Goal: Feedback & Contribution: Leave review/rating

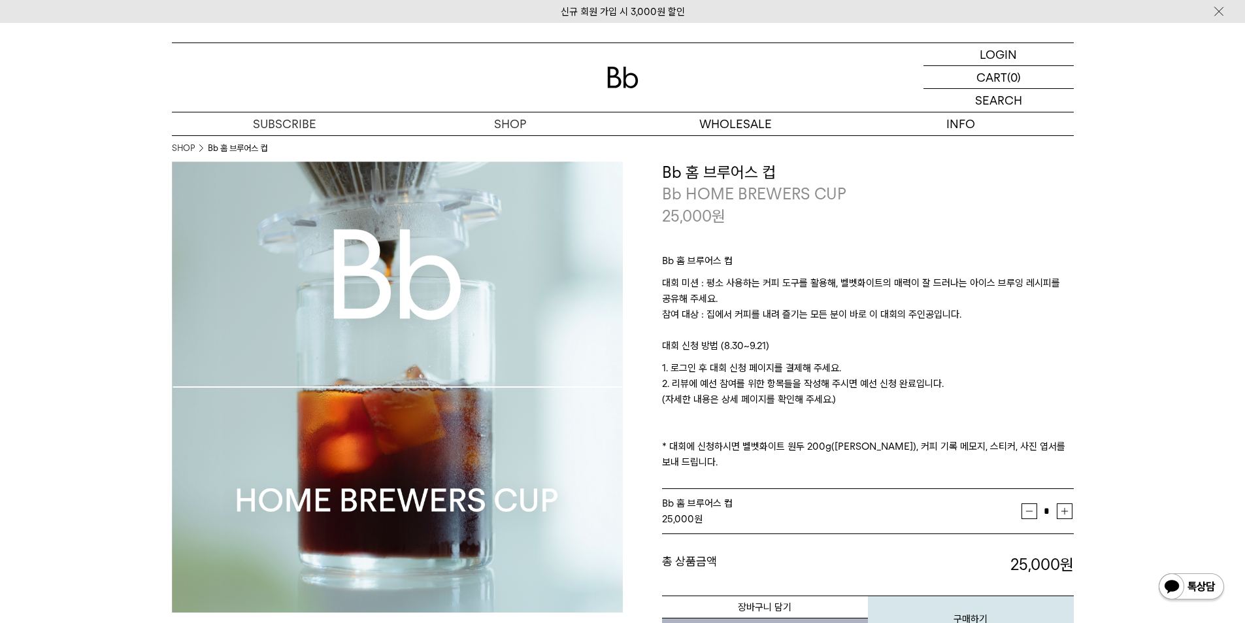
drag, startPoint x: 665, startPoint y: 343, endPoint x: 936, endPoint y: 394, distance: 275.2
click at [936, 394] on div "Bb 홈 브루어스 컵 대회 미션 : 평소 사용하는 커피 도구를 활용해, 벨벳화이트의 매력이 잘 드러나는 아이스 브루잉 레시피를 공유해 주세요.…" at bounding box center [868, 358] width 412 height 263
click at [936, 394] on p "1. 로그인 후 대회 신청 페이지를 결제해 주세요. 2. 리뷰에 예선 참여를 위한 항목들을 작성해 주시면 예선 신청 완료입니다. (자세한 내용…" at bounding box center [868, 415] width 412 height 110
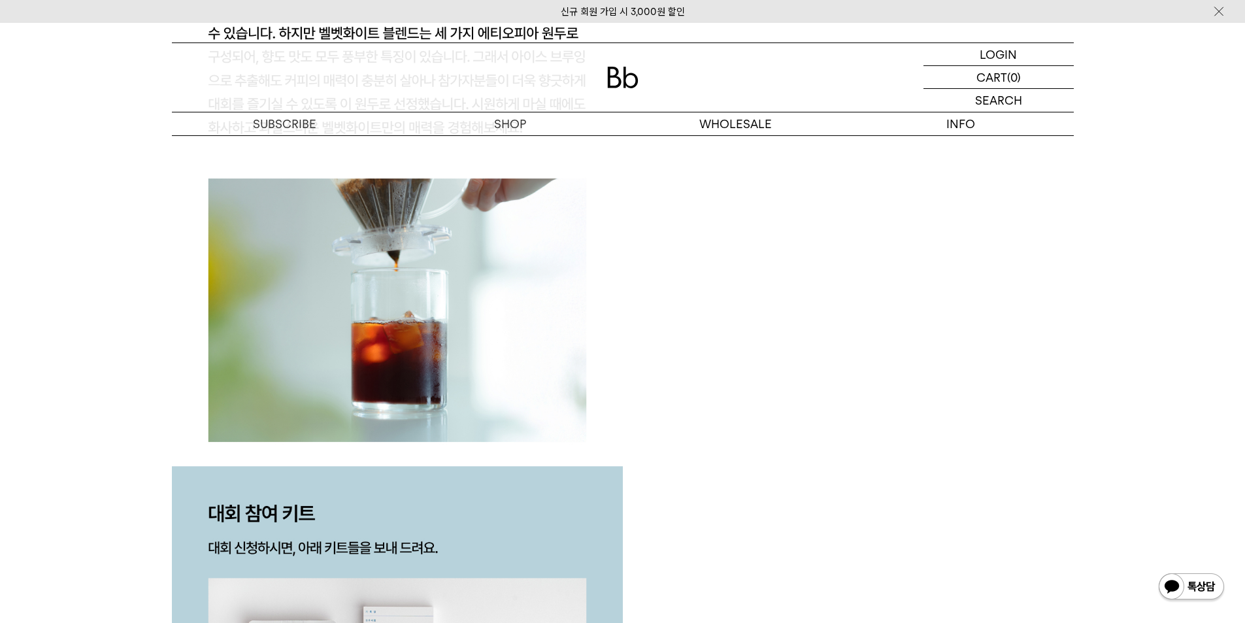
scroll to position [2679, 0]
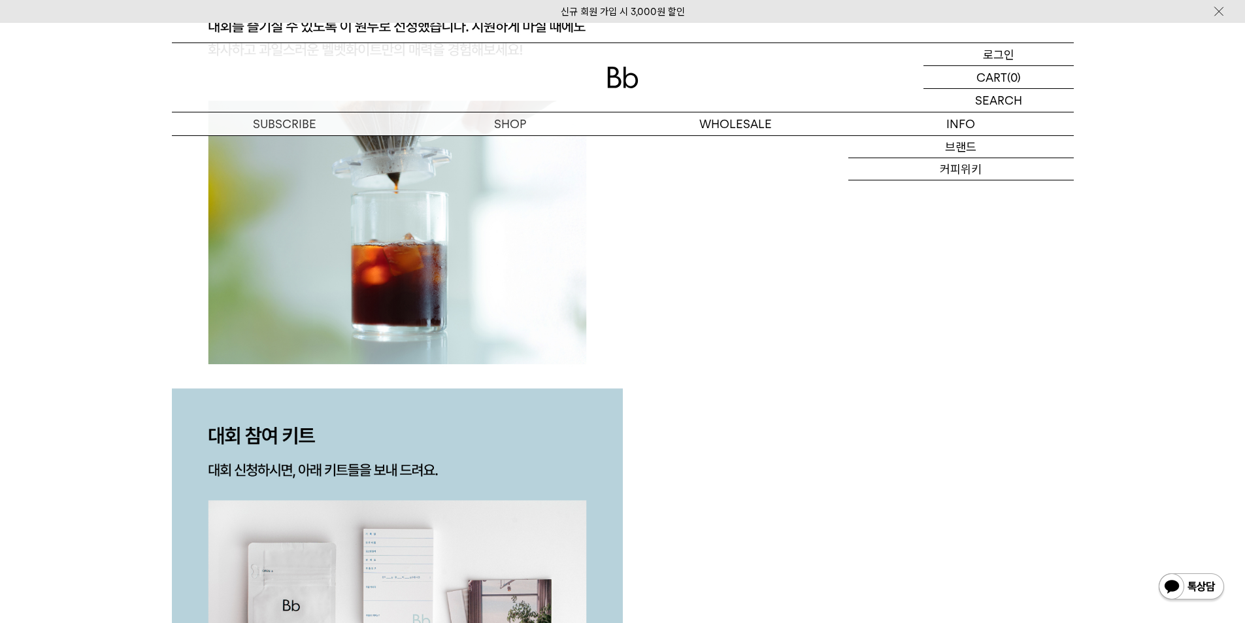
click at [1004, 54] on p "로그인" at bounding box center [998, 54] width 31 height 22
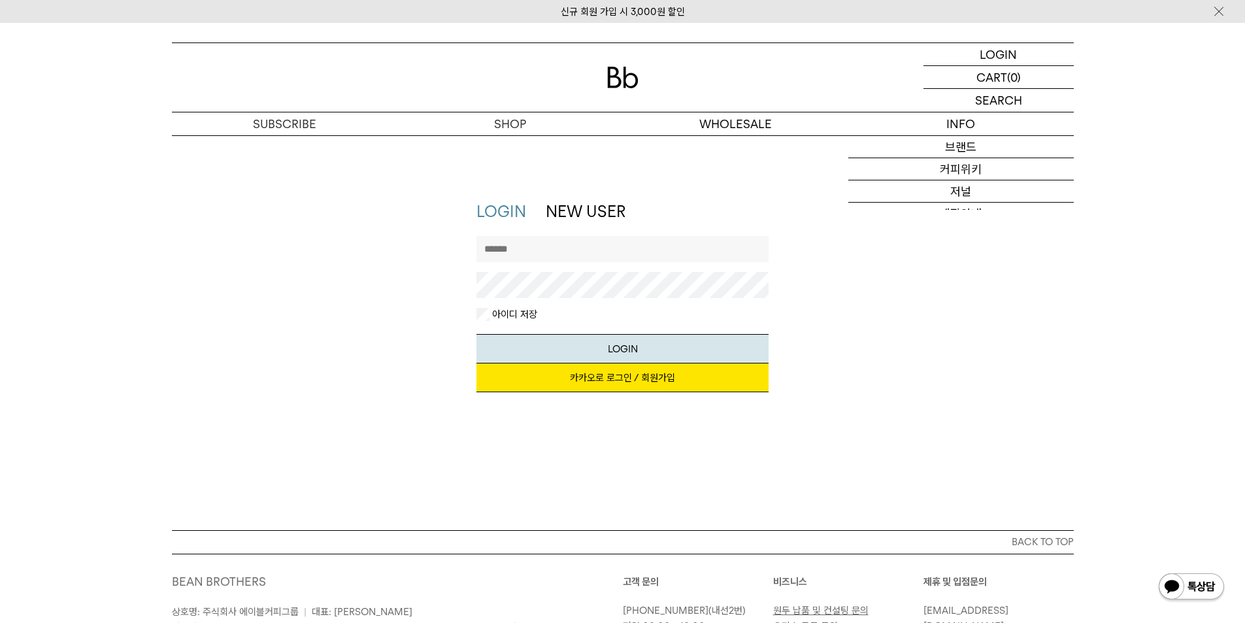
click at [531, 248] on input "text" at bounding box center [622, 249] width 292 height 26
type input "*"
type input "******"
click at [476, 334] on button "LOGIN" at bounding box center [622, 348] width 292 height 29
click at [632, 388] on link "카카오로 로그인 / 회원가입" at bounding box center [622, 377] width 292 height 29
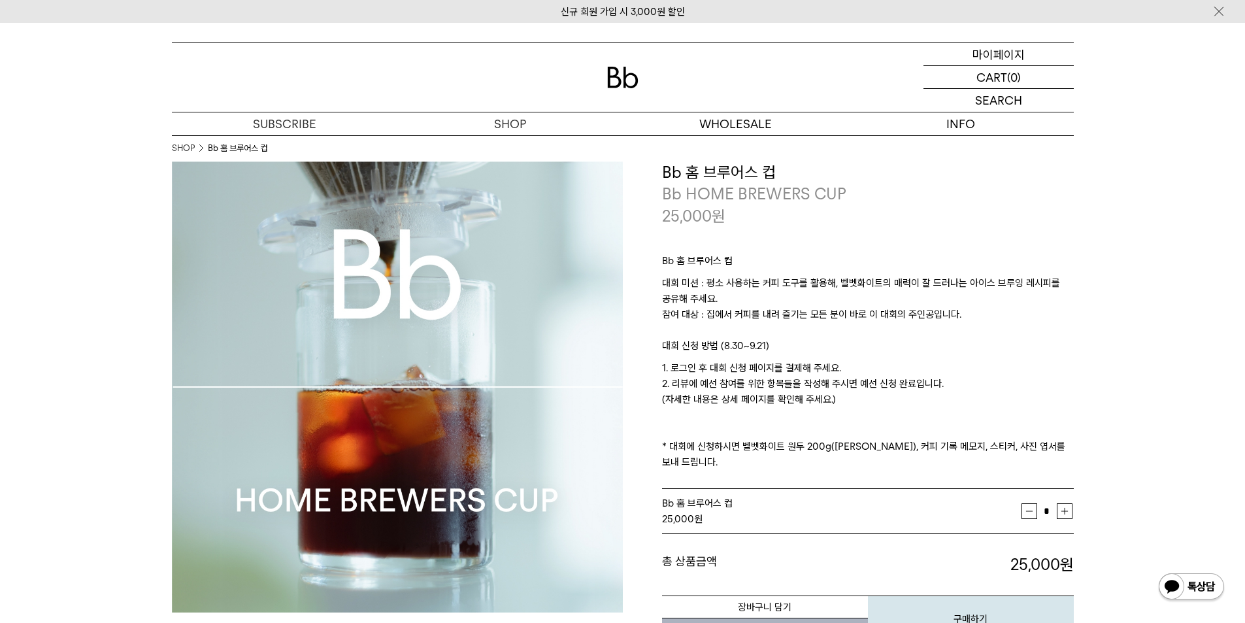
click at [1009, 47] on p "마이페이지" at bounding box center [998, 54] width 52 height 22
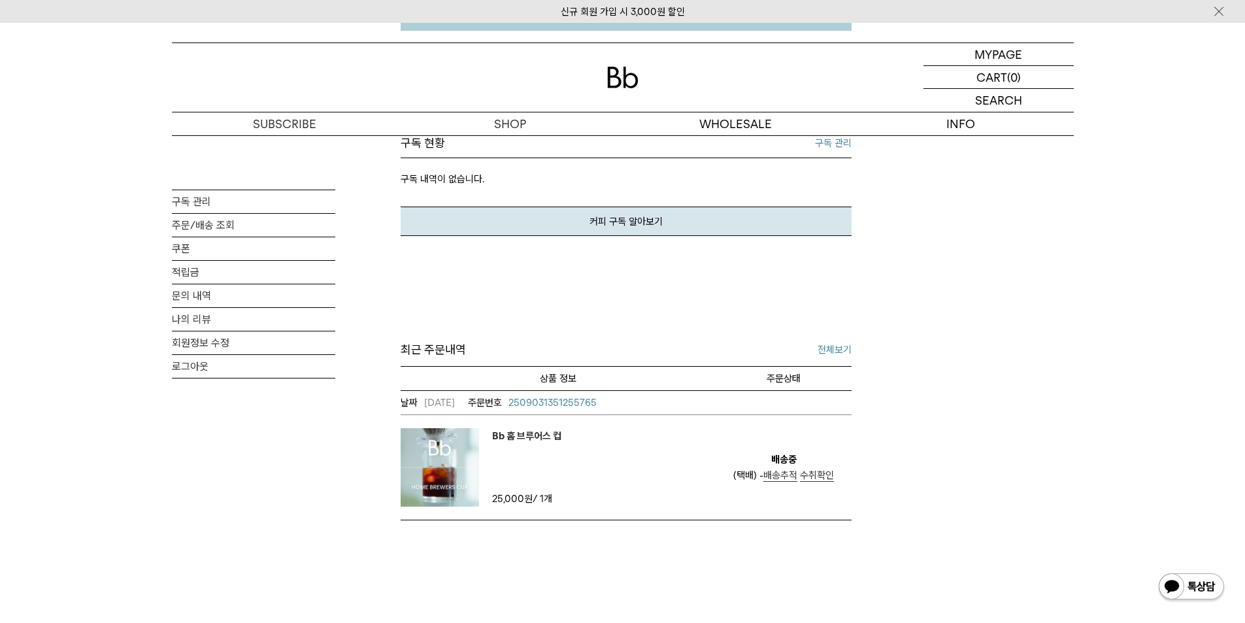
scroll to position [327, 0]
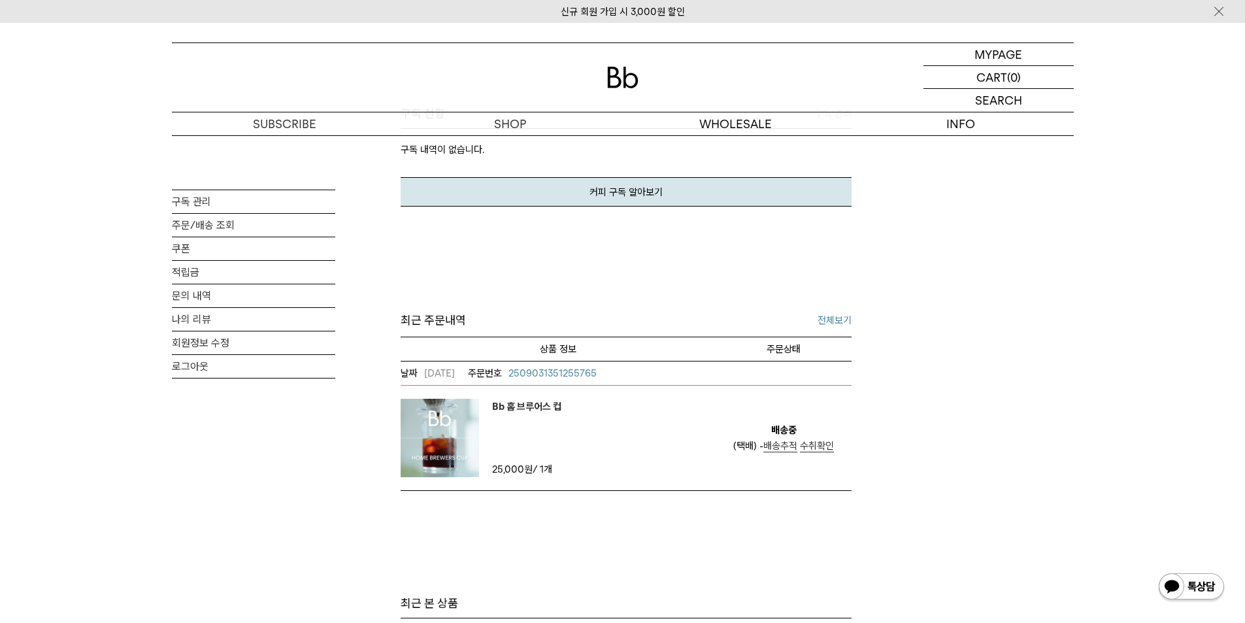
click at [535, 403] on em "Bb 홈 브루어스 컵" at bounding box center [526, 407] width 69 height 16
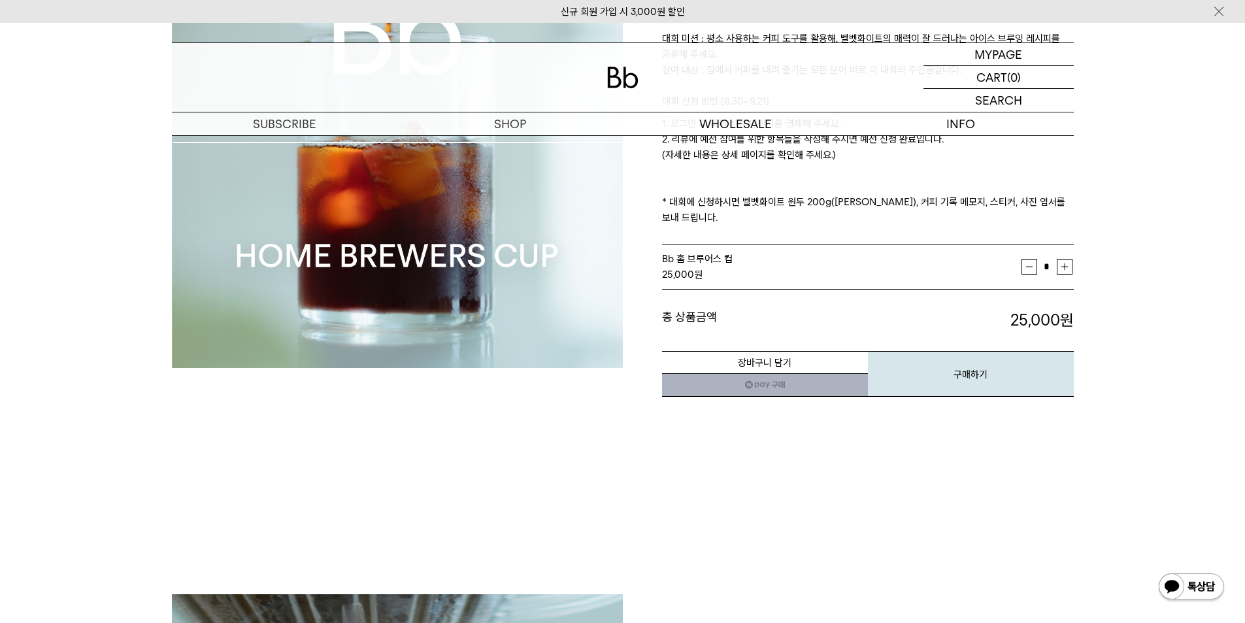
scroll to position [261, 0]
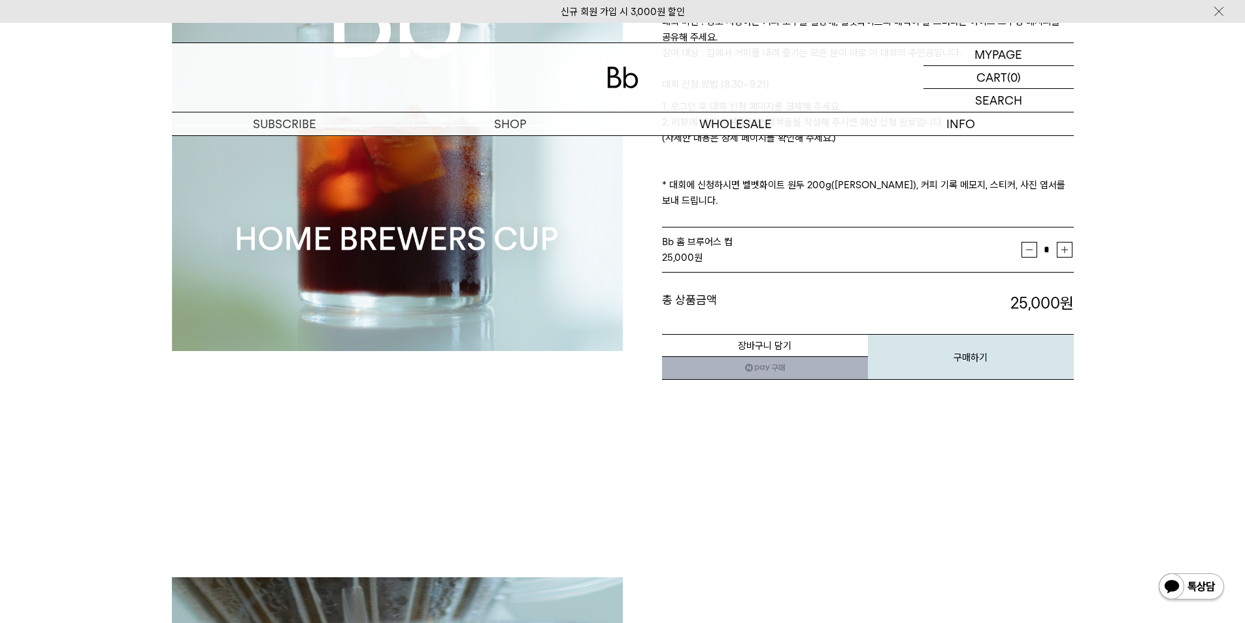
drag, startPoint x: 653, startPoint y: 386, endPoint x: 641, endPoint y: 385, distance: 12.5
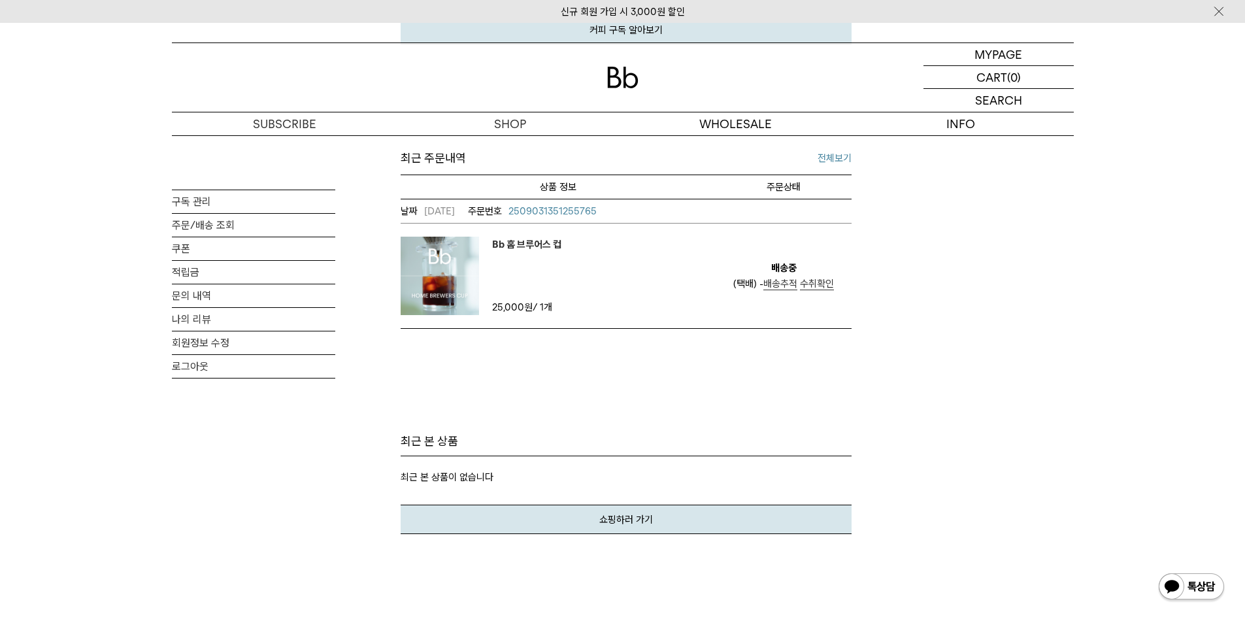
scroll to position [327, 0]
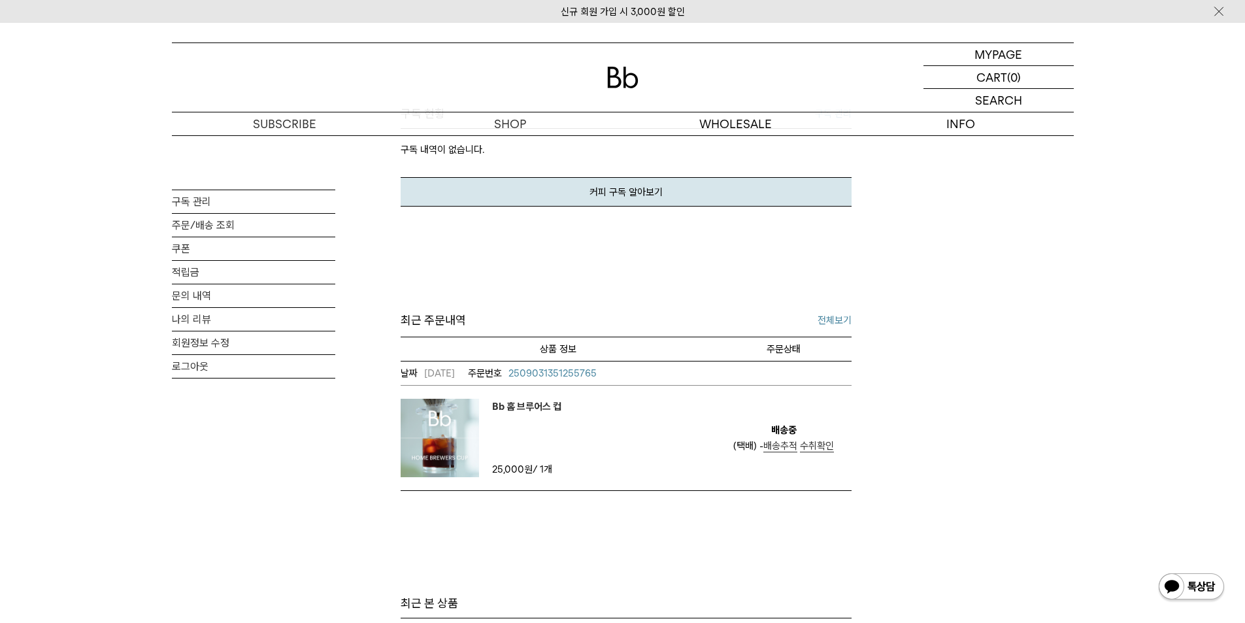
click at [514, 410] on em "Bb 홈 브루어스 컵" at bounding box center [526, 407] width 69 height 16
click at [189, 321] on link "나의 리뷰" at bounding box center [253, 319] width 163 height 23
click at [820, 448] on span "수취확인" at bounding box center [817, 446] width 34 height 12
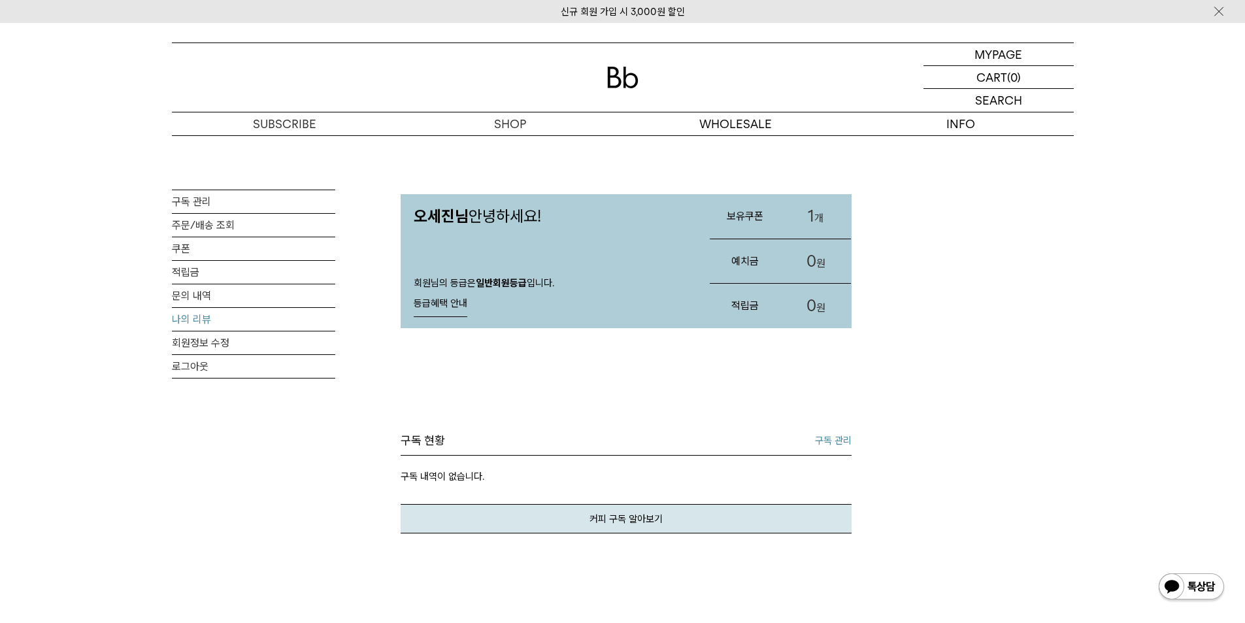
click at [193, 316] on link "나의 리뷰" at bounding box center [253, 319] width 163 height 23
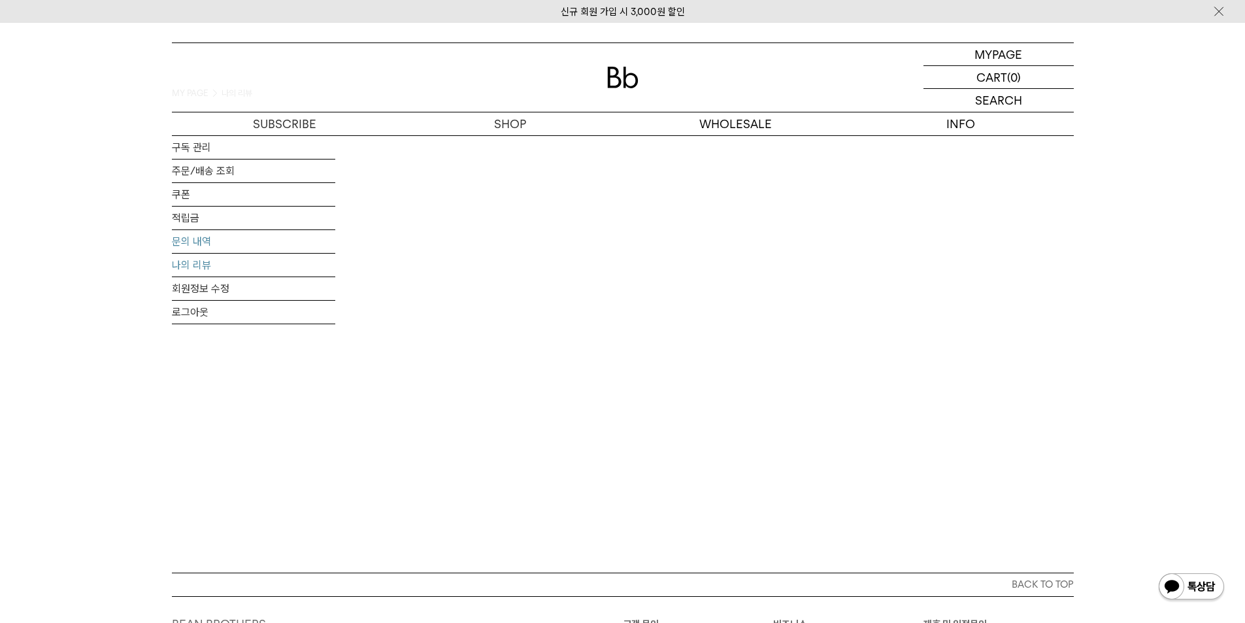
click at [195, 244] on link "문의 내역" at bounding box center [253, 241] width 163 height 23
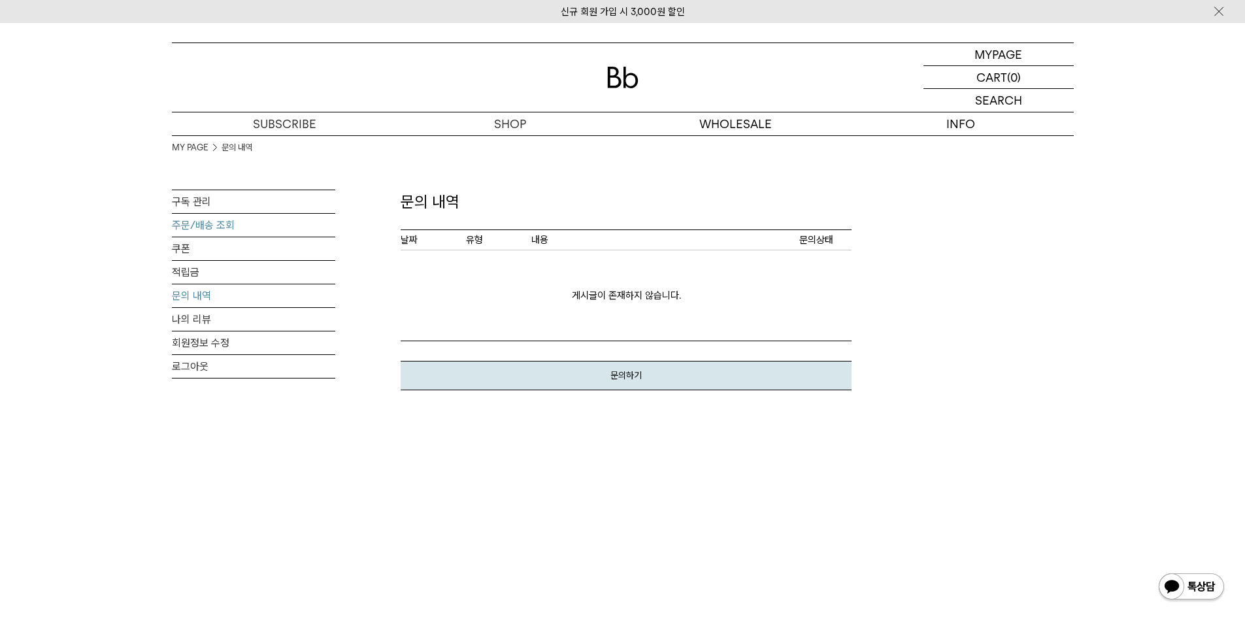
click at [206, 223] on link "주문/배송 조회" at bounding box center [253, 225] width 163 height 23
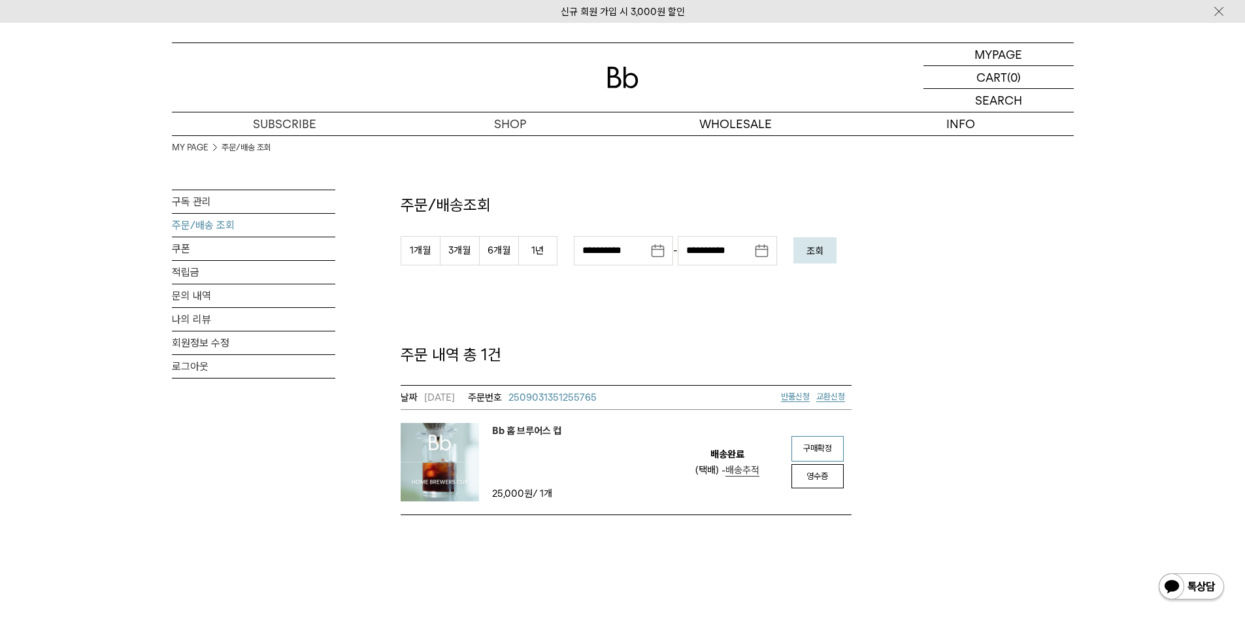
click at [804, 442] on link "구매확정" at bounding box center [817, 448] width 52 height 25
click at [815, 446] on em "리뷰작성" at bounding box center [817, 449] width 29 height 10
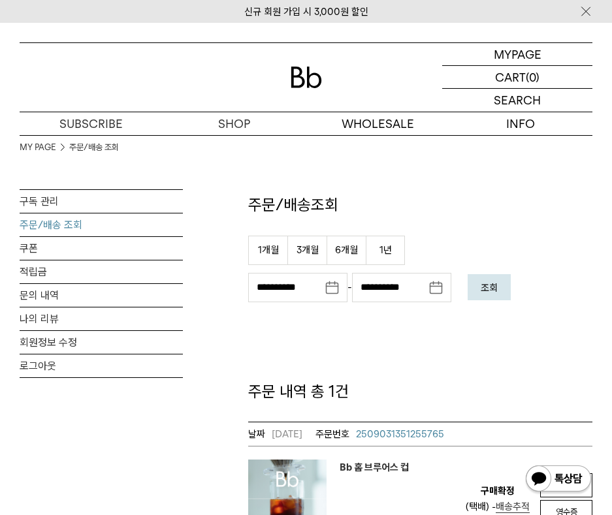
scroll to position [261, 0]
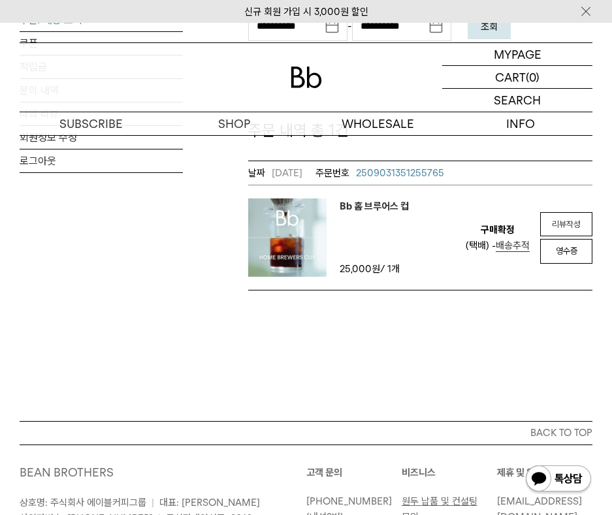
click at [253, 210] on img at bounding box center [287, 238] width 78 height 78
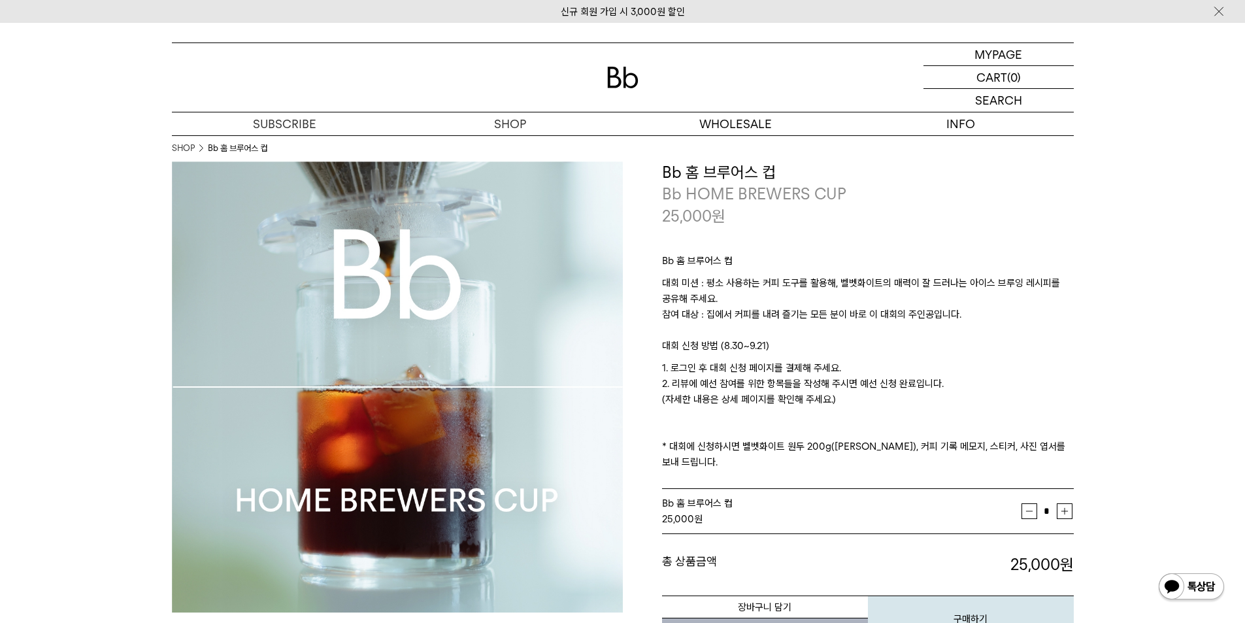
click at [746, 382] on p "1. 로그인 후 대회 신청 페이지를 결제해 주세요. 2. 리뷰에 예선 참여를 위한 항목들을 작성해 주시면 예선 신청 완료입니다. (자세한 내용…" at bounding box center [868, 415] width 412 height 110
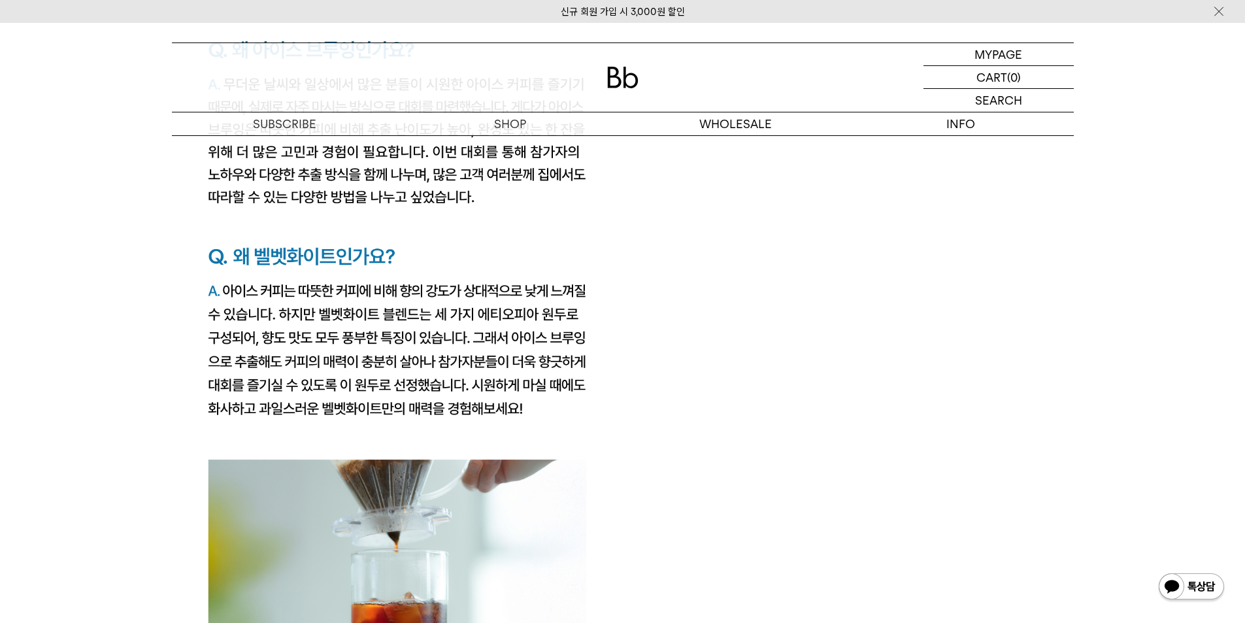
scroll to position [2352, 0]
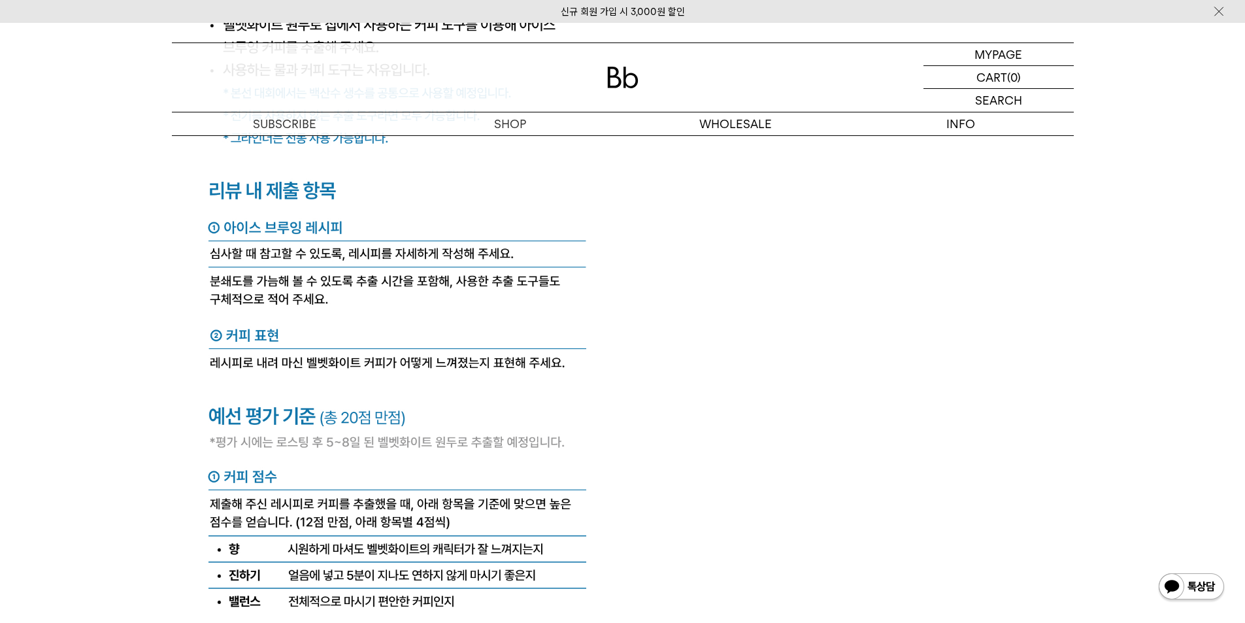
scroll to position [5161, 0]
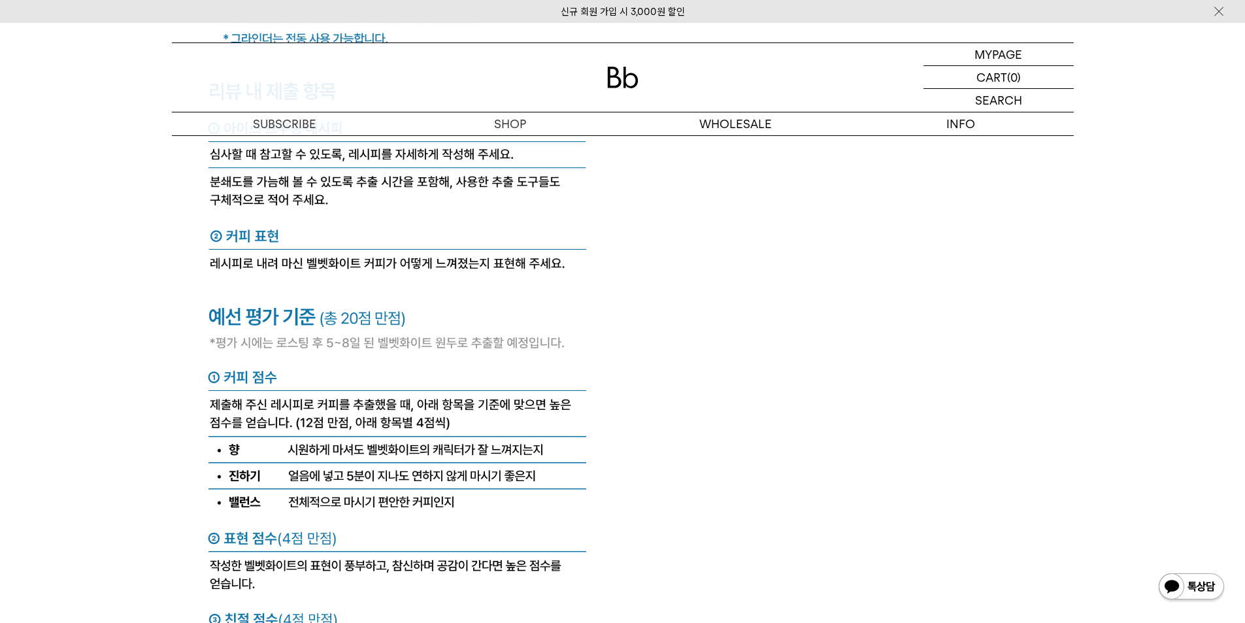
scroll to position [5292, 0]
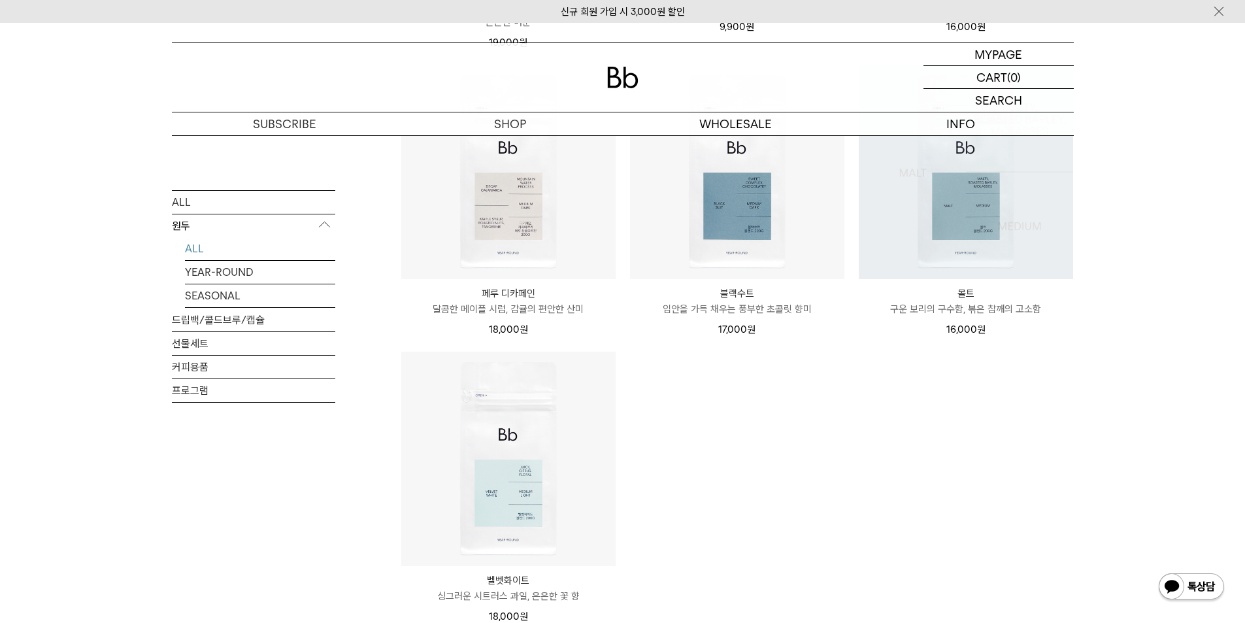
scroll to position [1111, 0]
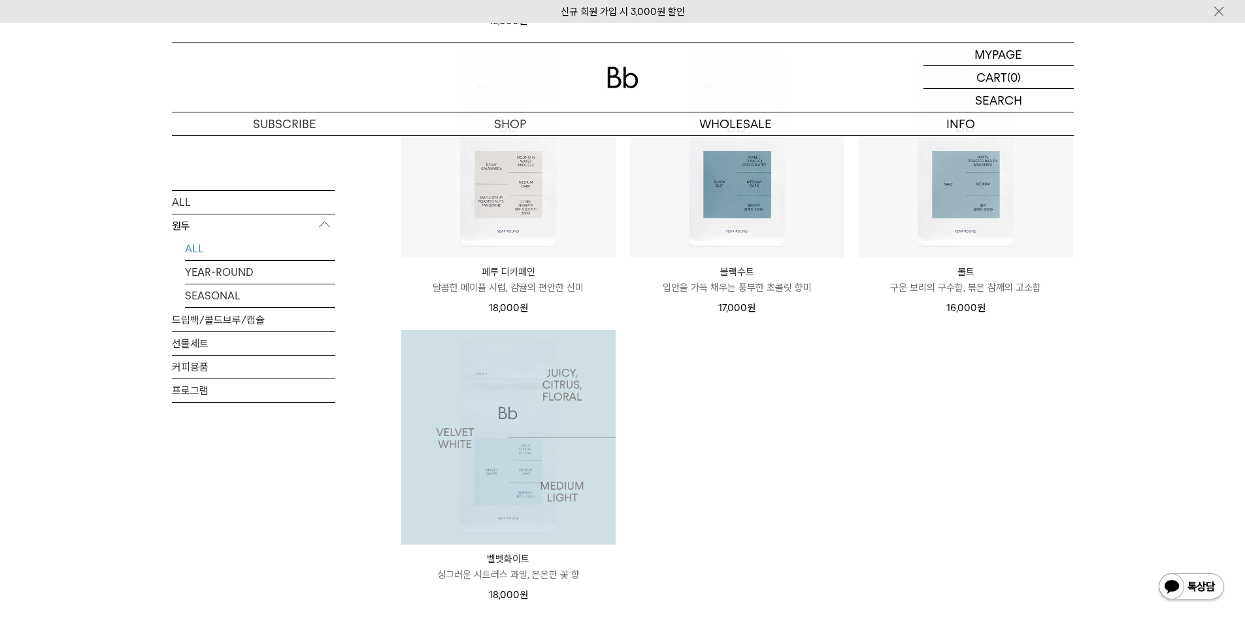
click at [595, 404] on img at bounding box center [508, 437] width 214 height 214
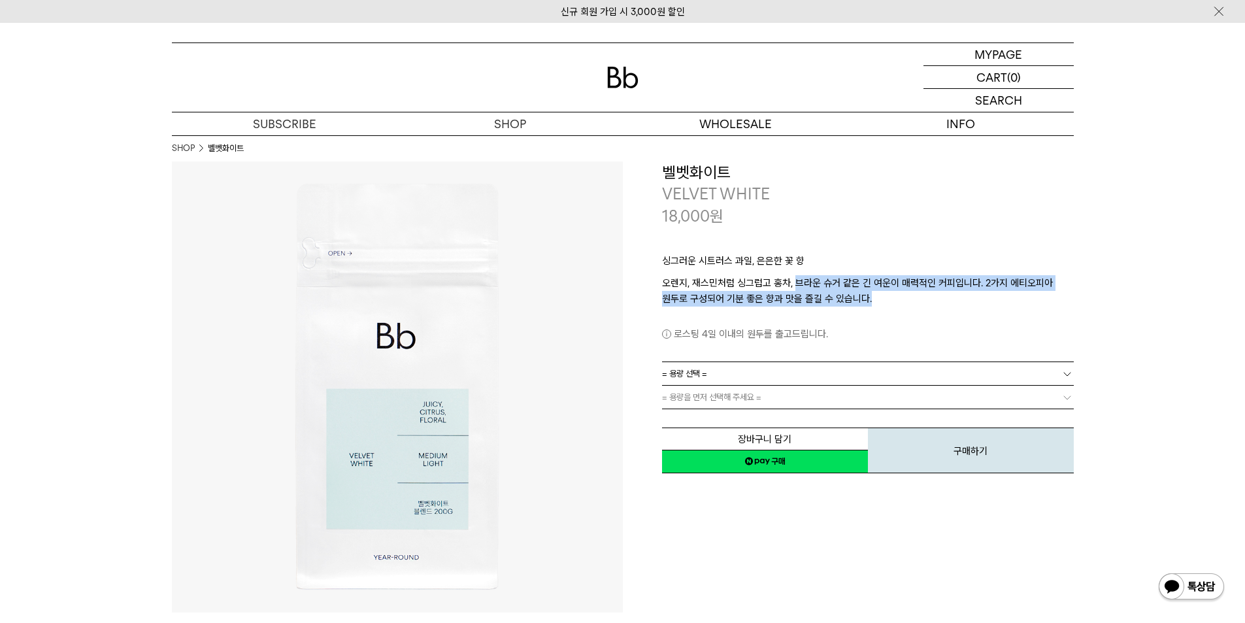
drag, startPoint x: 796, startPoint y: 284, endPoint x: 987, endPoint y: 296, distance: 191.8
click at [987, 296] on p "오렌지, 재스민처럼 싱그럽고 홍차, 브라운 슈거 같은 긴 여운이 매력적인 커피입니다. 2가지 에티오피아 원두로 구성되어 기분 좋은 향과 맛을 …" at bounding box center [868, 290] width 412 height 31
drag, startPoint x: 662, startPoint y: 281, endPoint x: 874, endPoint y: 299, distance: 213.1
click at [874, 299] on p "오렌지, 재스민처럼 싱그럽고 홍차, 브라운 슈거 같은 긴 여운이 매력적인 커피입니다. 2가지 에티오피아 원두로 구성되어 기분 좋은 향과 맛을 …" at bounding box center [868, 290] width 412 height 31
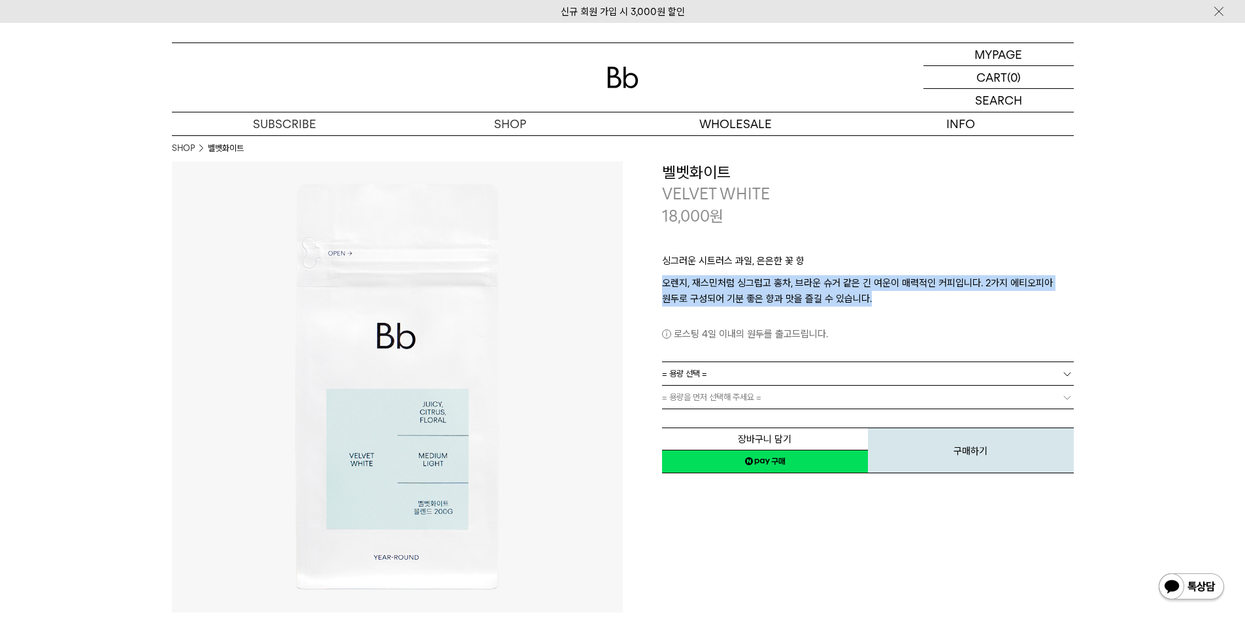
copy p "오렌지, 재스민처럼 싱그럽고 홍차, 브라운 슈거 같은 긴 여운이 매력적인 커피입니다. 2가지 에티오피아 원두로 구성되어 기분 좋은 향과 맛을 …"
click at [771, 289] on p "오렌지, 재스민처럼 싱그럽고 홍차, 브라운 슈거 같은 긴 여운이 매력적인 커피입니다. 2가지 에티오피아 원두로 구성되어 기분 좋은 향과 맛을 …" at bounding box center [868, 290] width 412 height 31
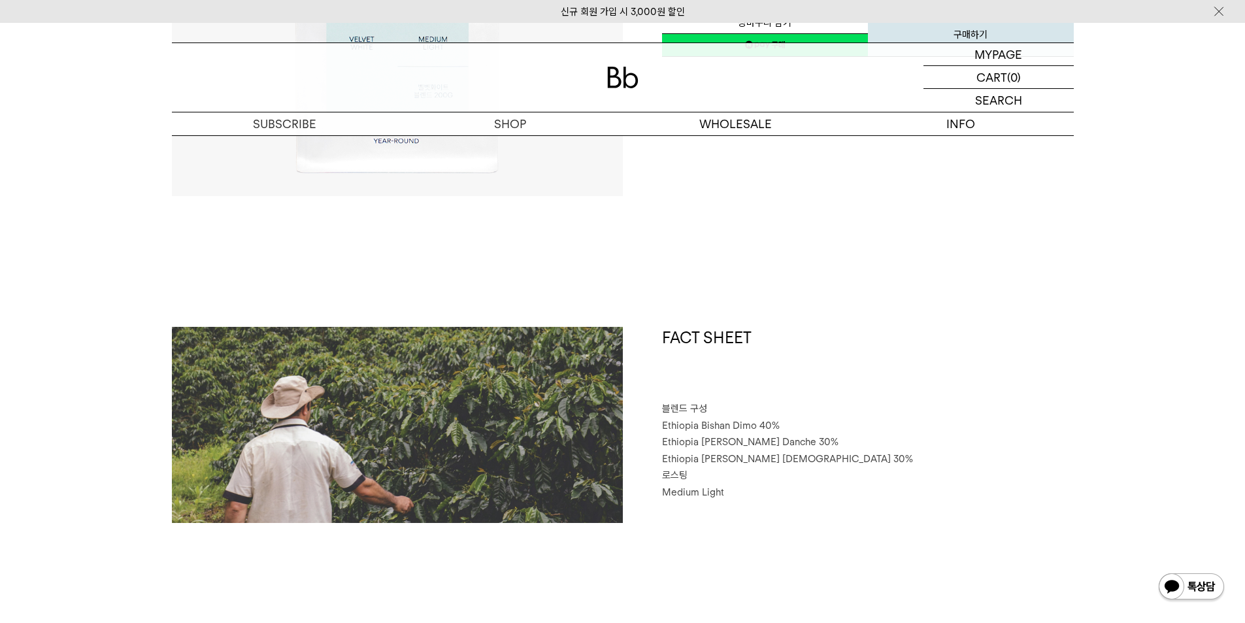
scroll to position [588, 0]
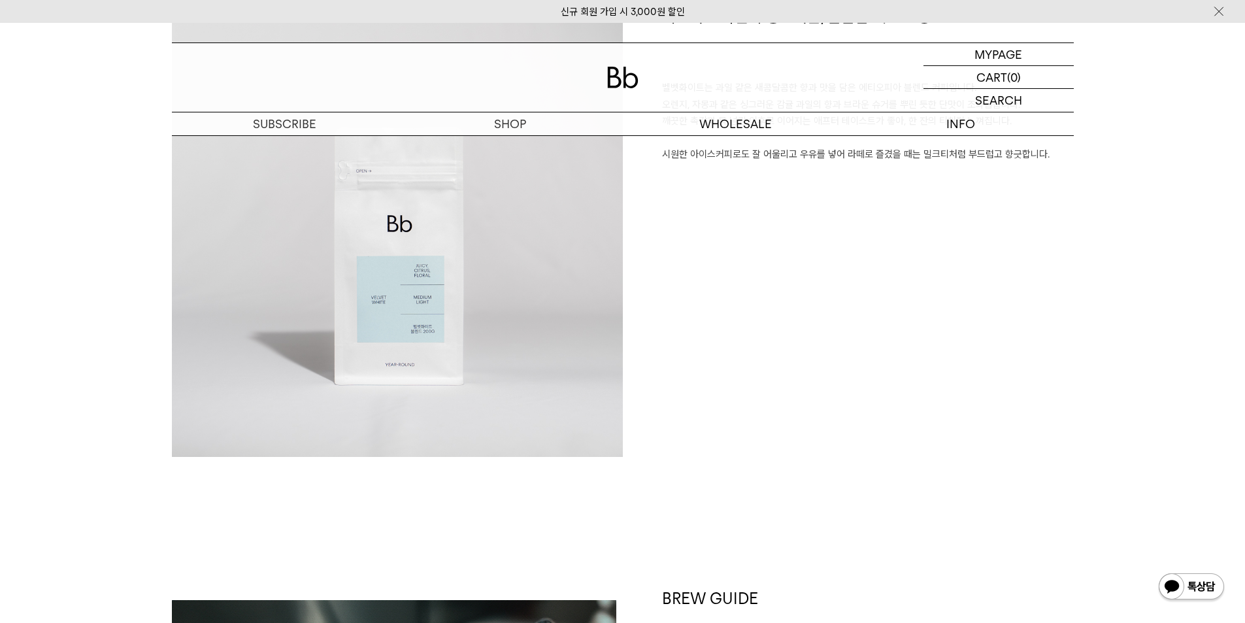
scroll to position [1241, 0]
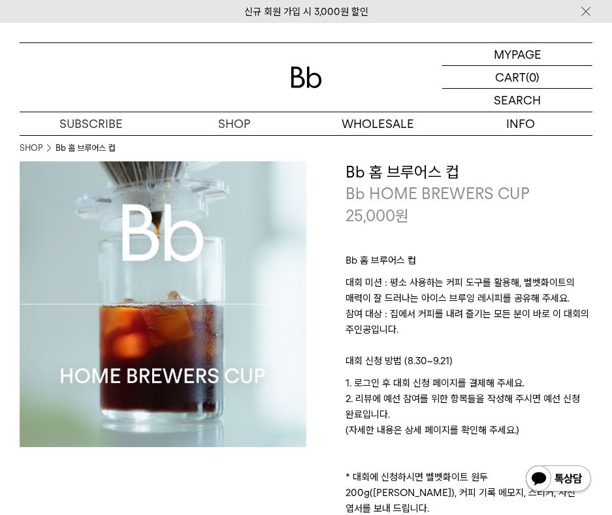
drag, startPoint x: 358, startPoint y: 255, endPoint x: 456, endPoint y: 24, distance: 251.2
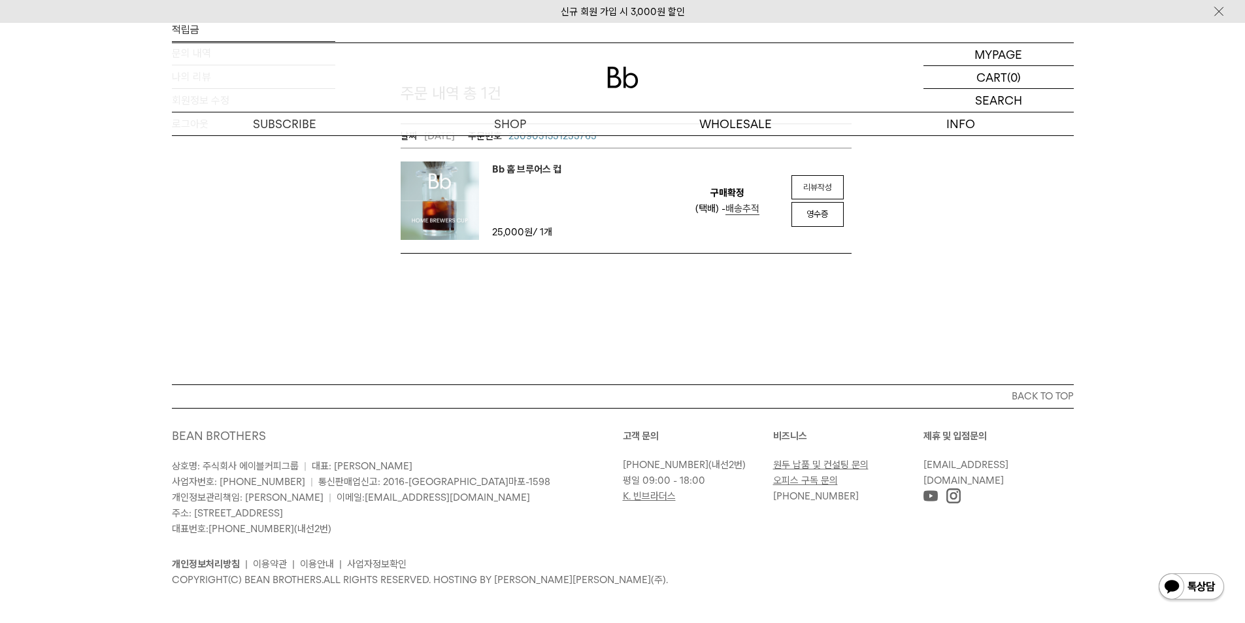
click at [612, 188] on em "리뷰작성" at bounding box center [817, 187] width 29 height 10
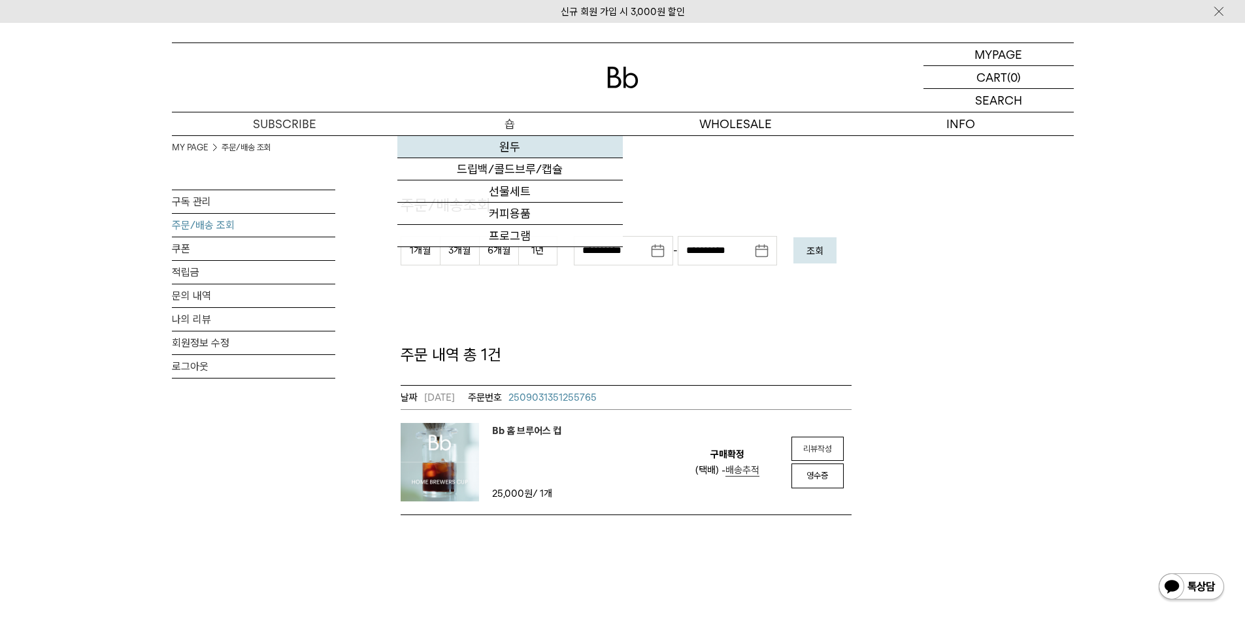
click at [521, 150] on link "원두" at bounding box center [509, 147] width 225 height 22
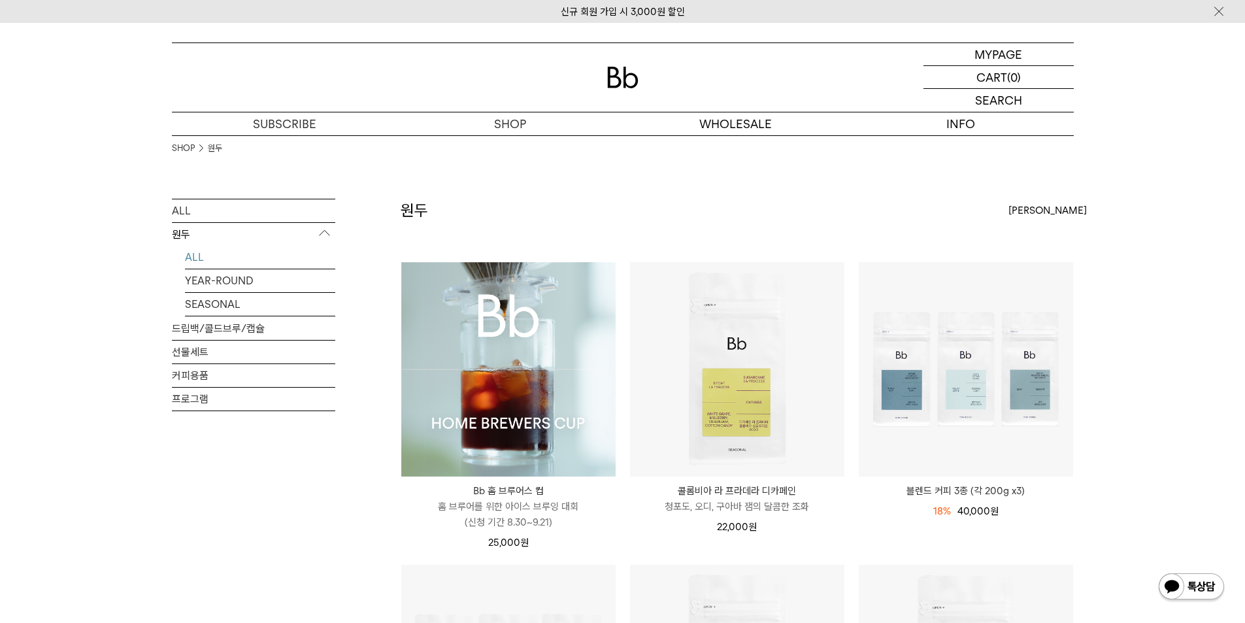
click at [463, 350] on img at bounding box center [508, 369] width 214 height 214
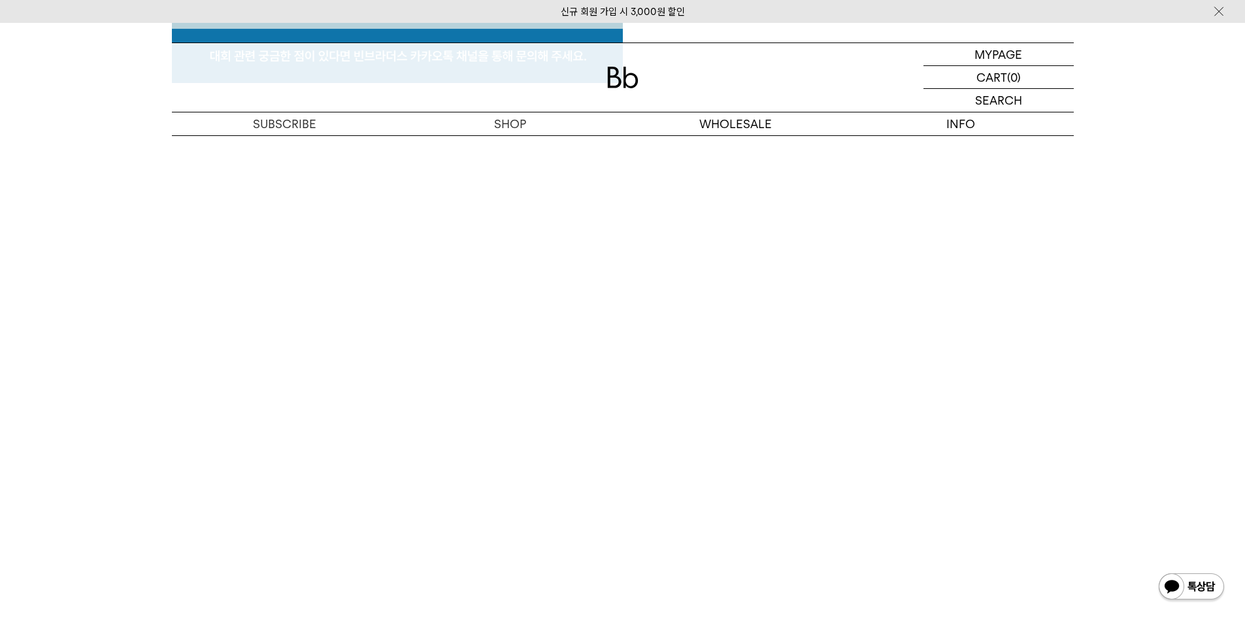
scroll to position [6924, 0]
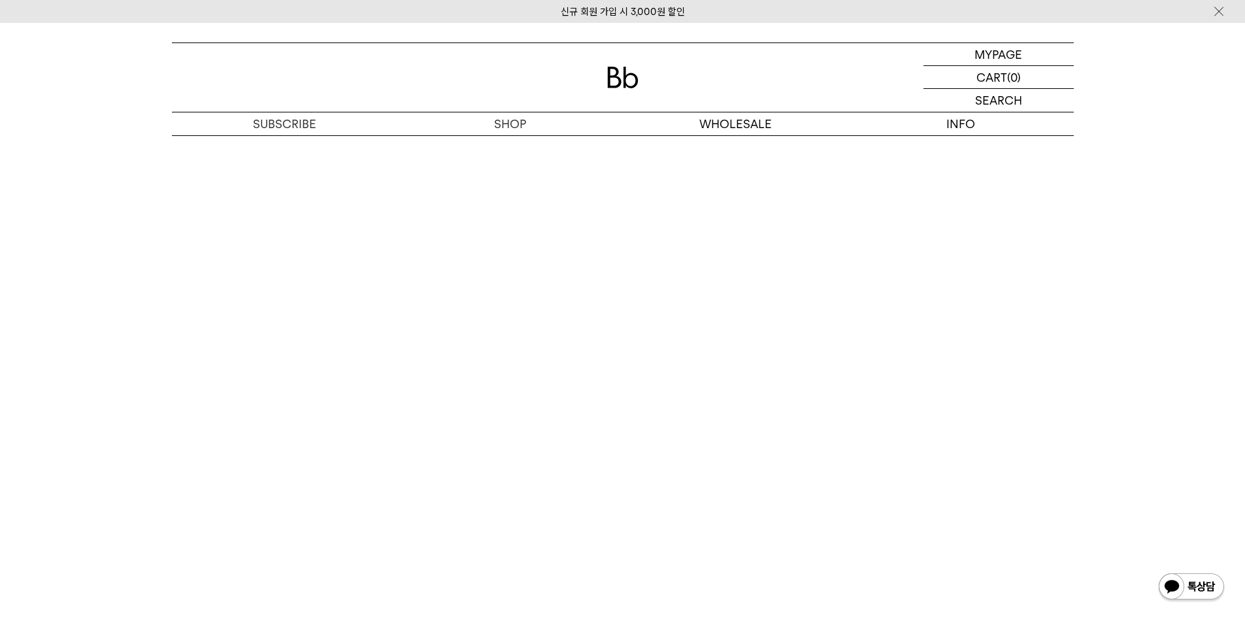
drag, startPoint x: 36, startPoint y: 308, endPoint x: 49, endPoint y: 301, distance: 14.9
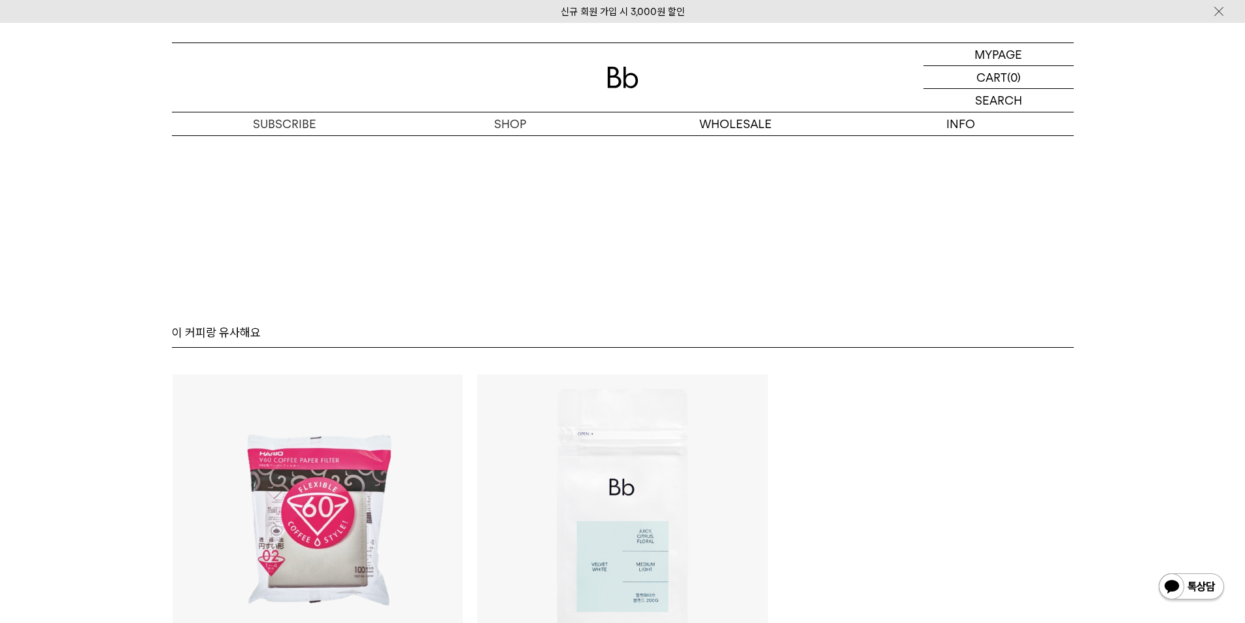
scroll to position [7185, 0]
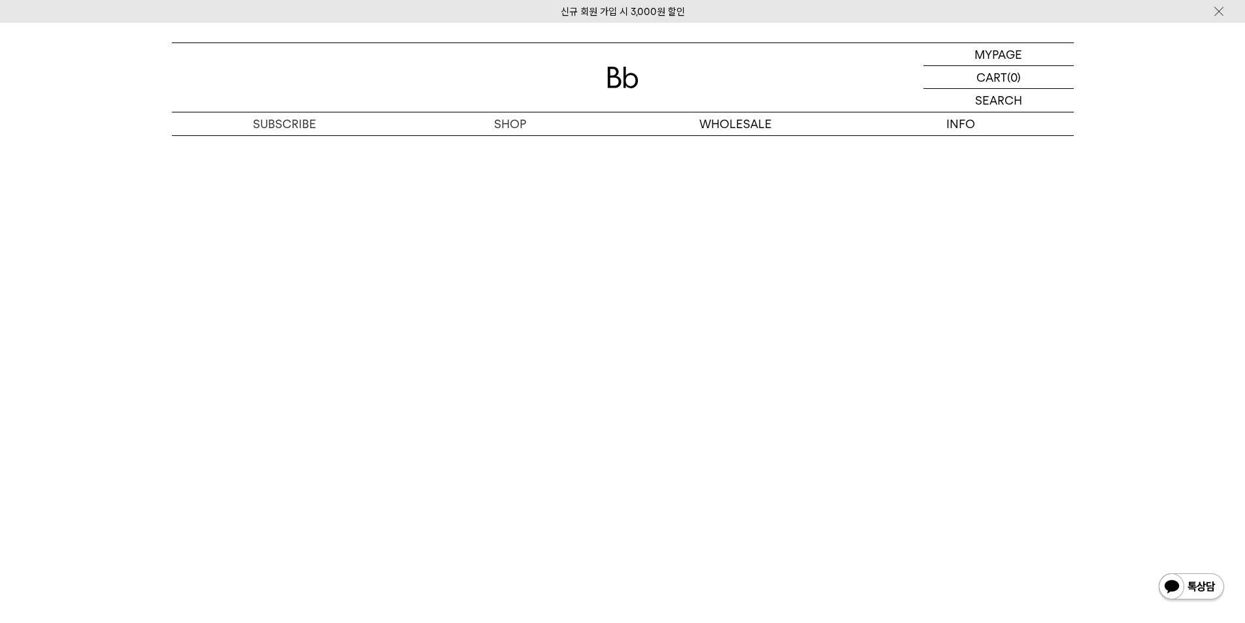
scroll to position [6793, 0]
